Goal: Information Seeking & Learning: Understand process/instructions

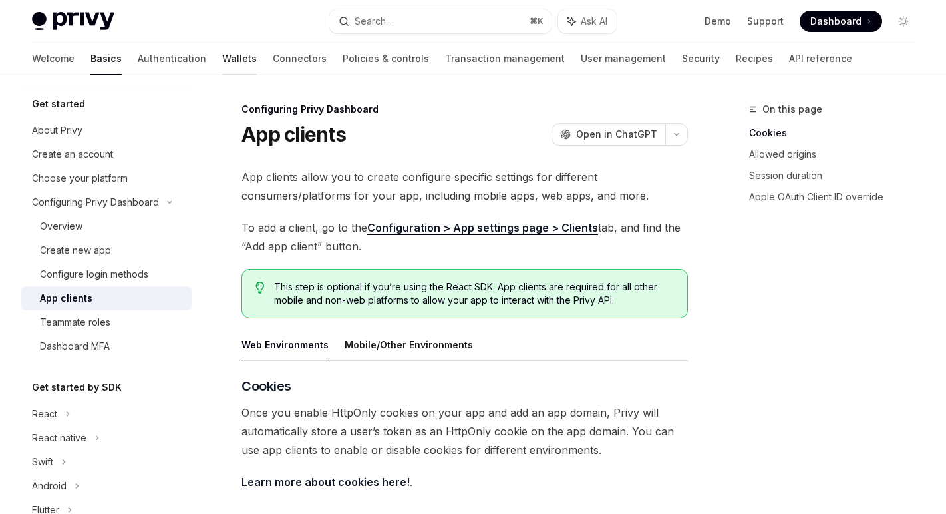
click at [222, 57] on link "Wallets" at bounding box center [239, 59] width 35 height 32
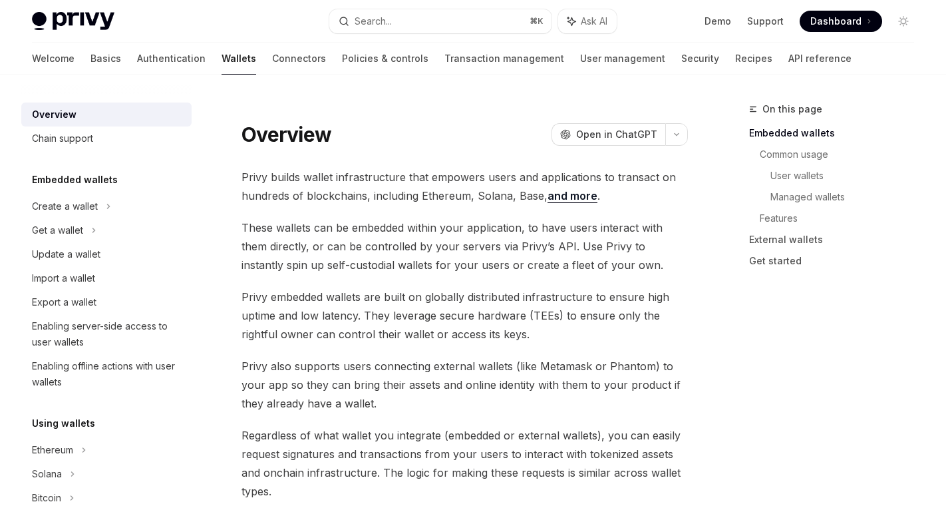
click at [262, 60] on div "Welcome Basics Authentication Wallets Connectors Policies & controls Transactio…" at bounding box center [442, 59] width 820 height 32
click at [137, 59] on link "Authentication" at bounding box center [171, 59] width 69 height 32
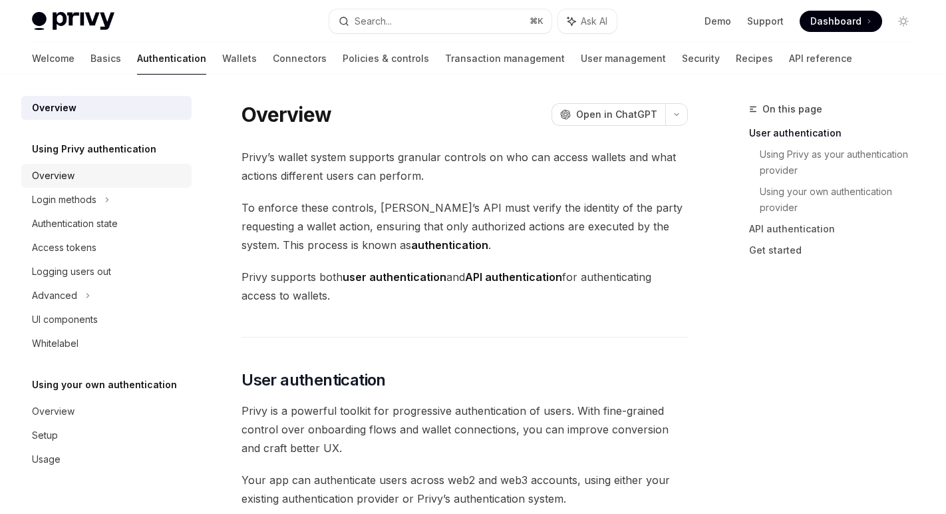
click at [110, 185] on link "Overview" at bounding box center [106, 176] width 170 height 24
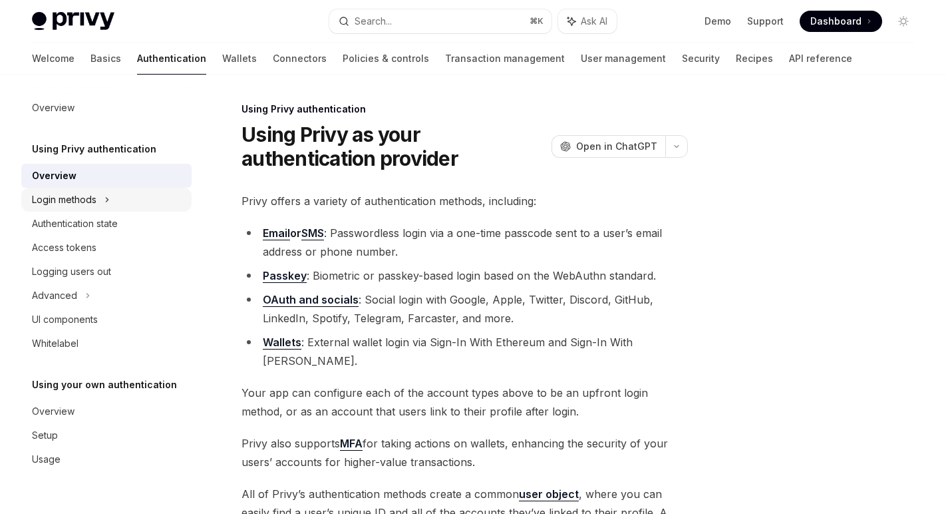
click at [79, 192] on div "Login methods" at bounding box center [64, 200] width 65 height 16
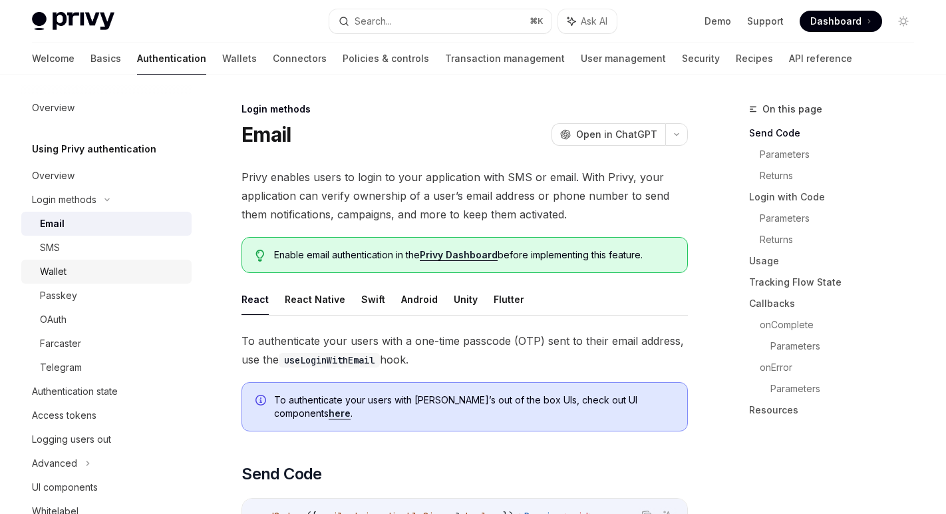
click at [73, 276] on div "Wallet" at bounding box center [112, 272] width 144 height 16
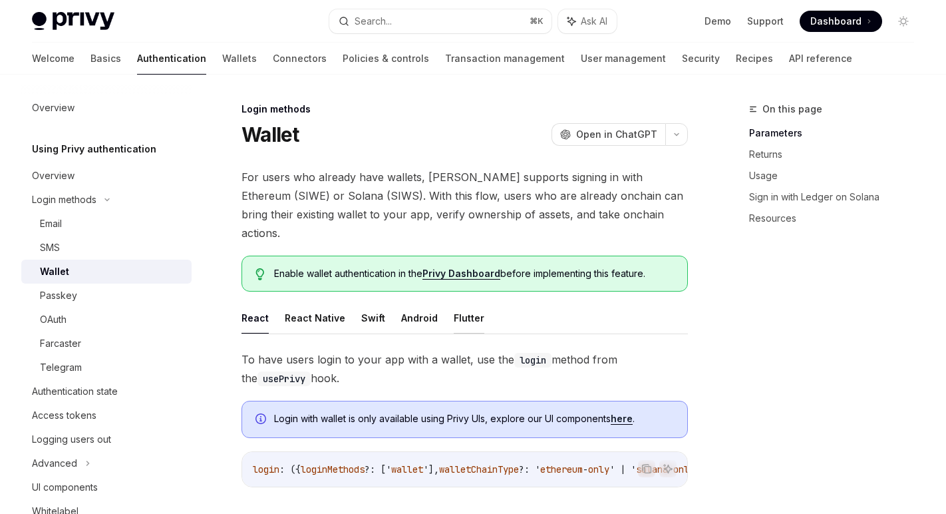
click at [475, 302] on button "Flutter" at bounding box center [469, 317] width 31 height 31
type textarea "*"
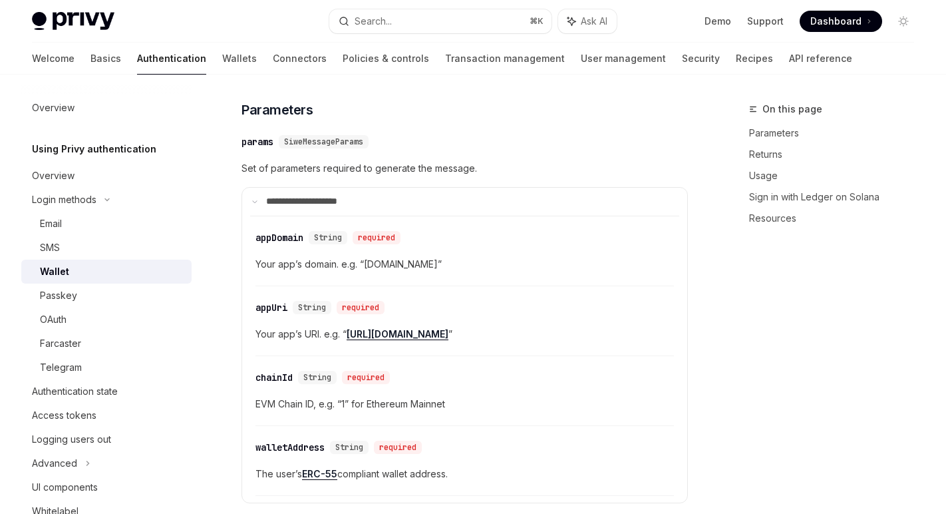
scroll to position [551, 0]
